Goal: Check status: Check status

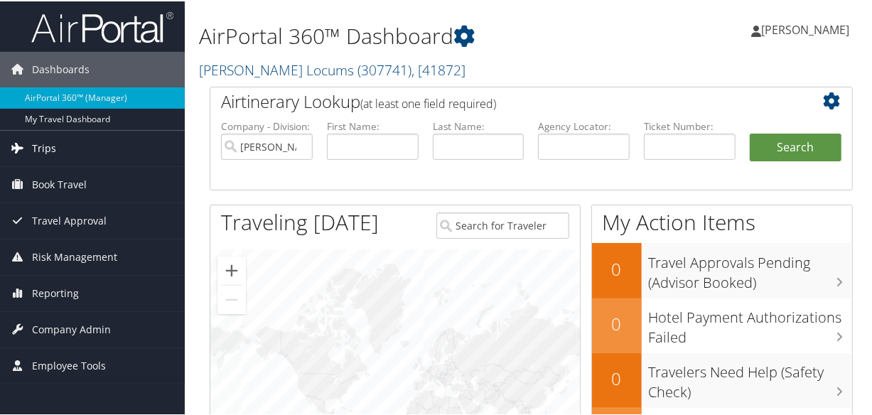
click at [53, 151] on span "Trips" at bounding box center [44, 147] width 24 height 36
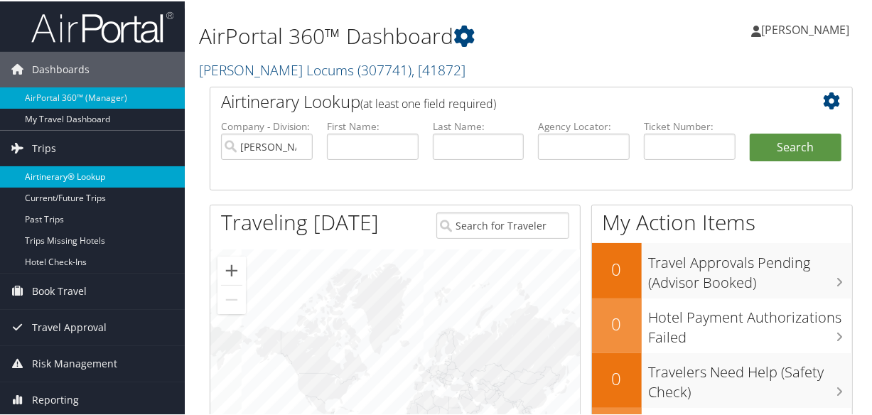
click at [68, 170] on link "Airtinerary® Lookup" at bounding box center [92, 175] width 185 height 21
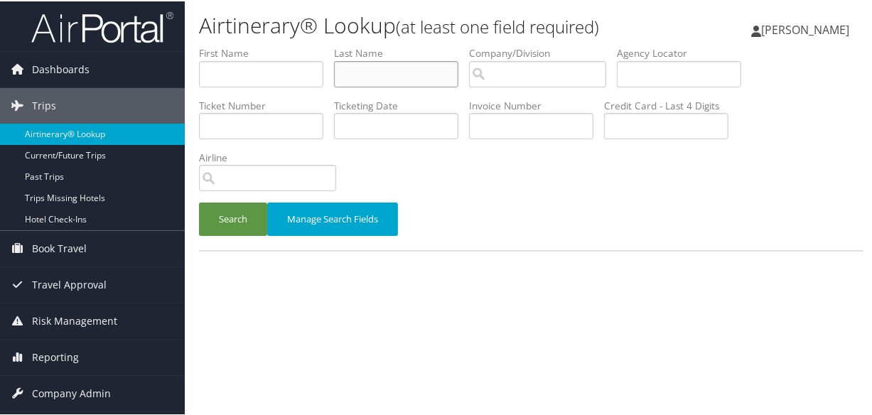
click at [410, 75] on input "text" at bounding box center [396, 73] width 124 height 26
type input "suleiman"
click at [199, 201] on button "Search" at bounding box center [233, 217] width 68 height 33
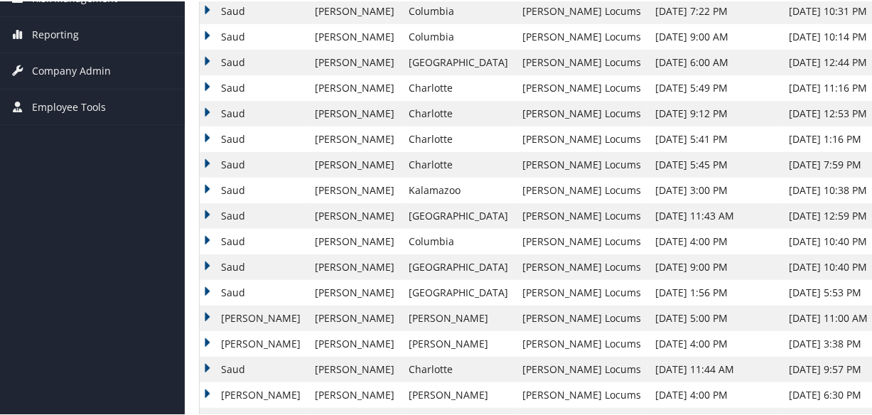
scroll to position [64, 0]
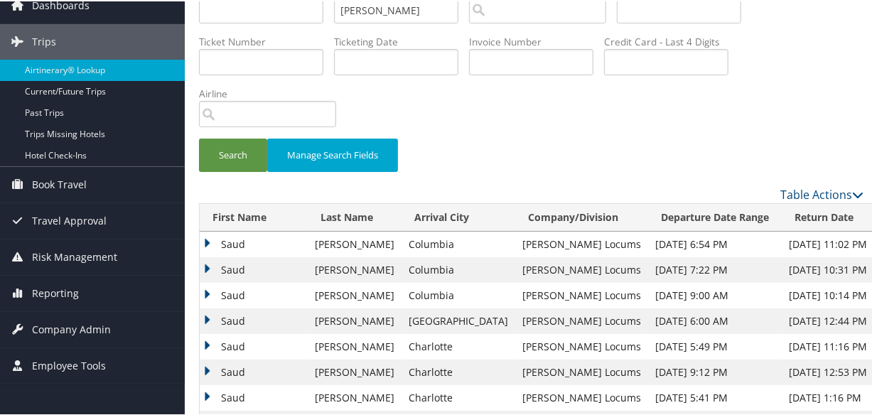
click at [205, 264] on td "Saud" at bounding box center [254, 269] width 108 height 26
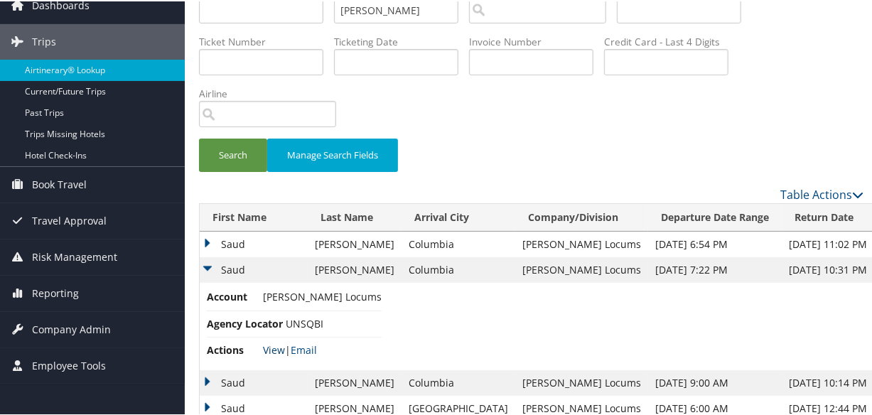
click at [275, 345] on link "View" at bounding box center [274, 349] width 22 height 14
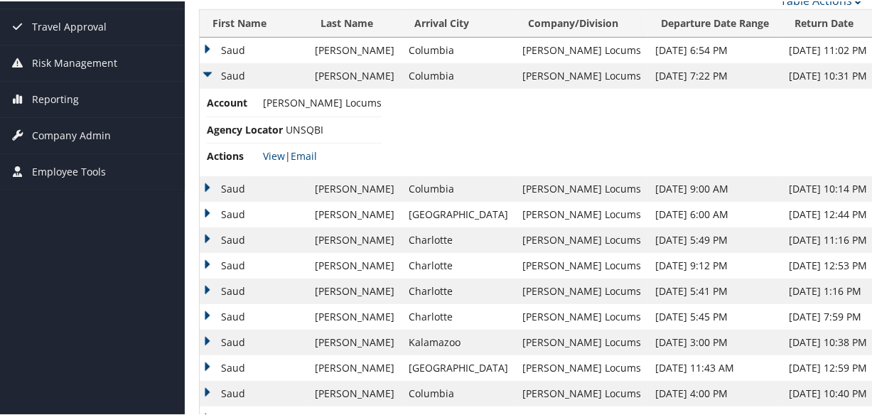
click at [203, 183] on td "Saud" at bounding box center [254, 188] width 108 height 26
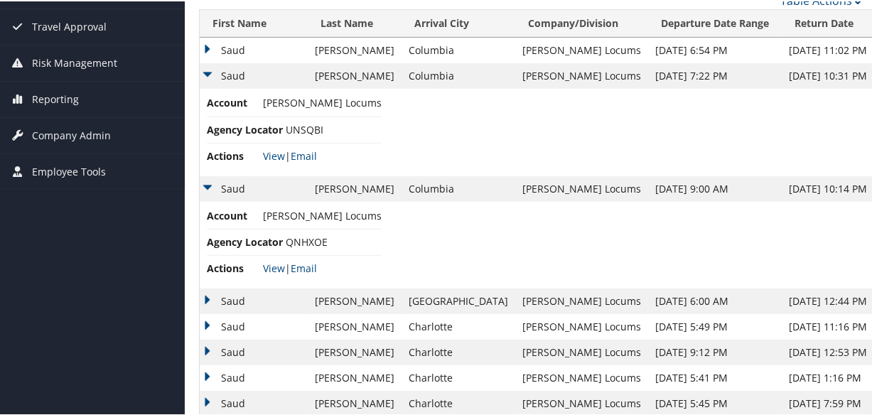
click at [213, 46] on td "Saud" at bounding box center [254, 49] width 108 height 26
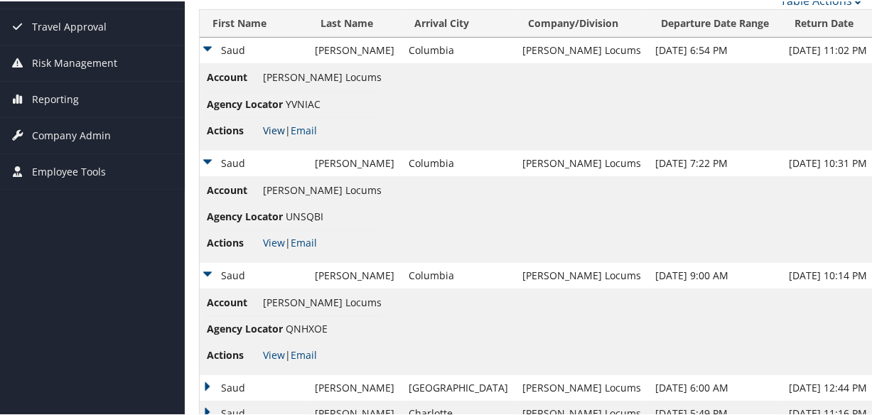
click at [272, 122] on link "View" at bounding box center [274, 129] width 22 height 14
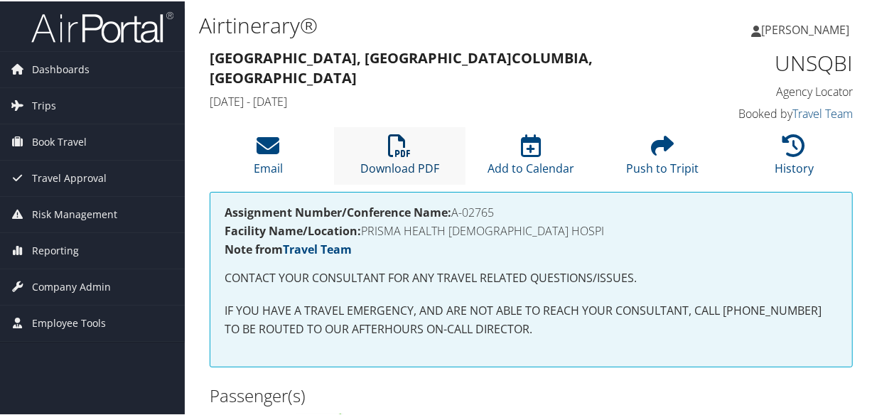
click at [402, 155] on icon at bounding box center [400, 144] width 23 height 23
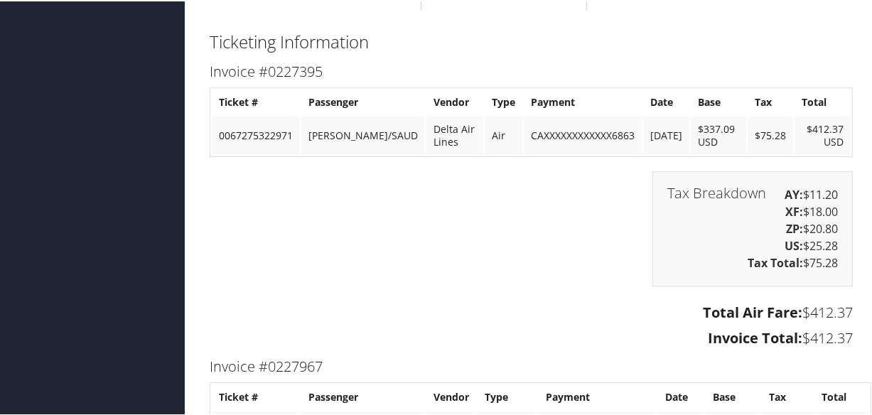
scroll to position [2160, 0]
